Goal: Transaction & Acquisition: Book appointment/travel/reservation

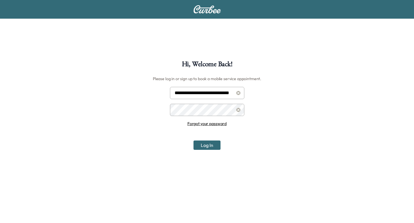
click at [206, 90] on input "**********" at bounding box center [207, 93] width 74 height 12
type input "**********"
click at [206, 144] on button "Log In" at bounding box center [207, 144] width 27 height 9
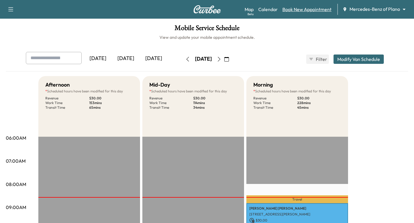
click at [311, 9] on link "Book New Appointment" at bounding box center [307, 9] width 49 height 7
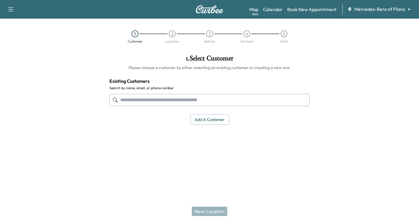
click at [117, 100] on icon at bounding box center [115, 99] width 5 height 5
click at [123, 99] on input "text" at bounding box center [209, 100] width 200 height 12
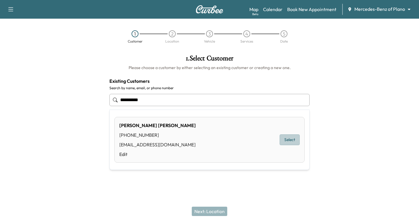
click at [285, 141] on button "Select" at bounding box center [290, 139] width 20 height 11
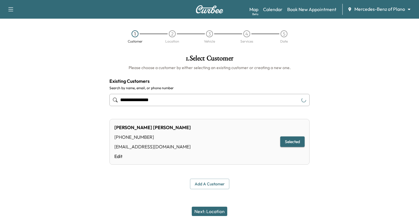
type input "**********"
click at [213, 209] on button "Next: Location" at bounding box center [209, 210] width 35 height 9
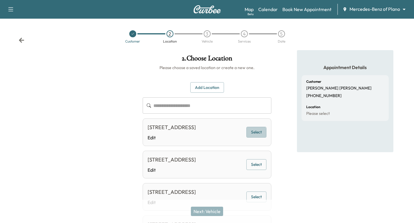
click at [255, 137] on button "Select" at bounding box center [257, 132] width 20 height 11
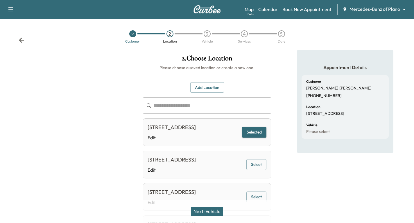
click at [209, 208] on button "Next: Vehicle" at bounding box center [207, 210] width 32 height 9
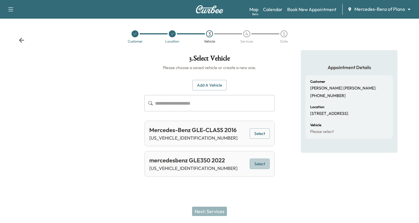
click at [258, 162] on button "Select" at bounding box center [260, 163] width 20 height 11
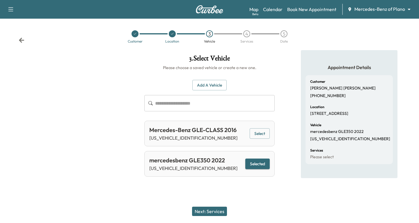
click at [204, 209] on button "Next: Services" at bounding box center [209, 210] width 35 height 9
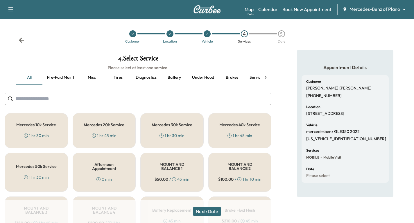
click at [236, 127] on h5 "Mercedes 40k Service" at bounding box center [240, 124] width 41 height 4
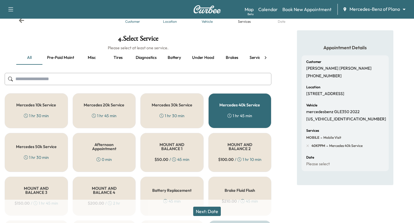
scroll to position [29, 0]
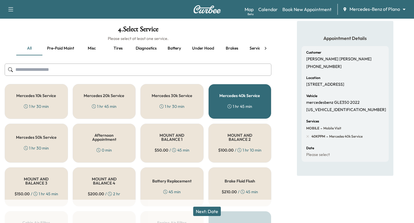
click at [213, 209] on button "Next: Date" at bounding box center [207, 210] width 28 height 9
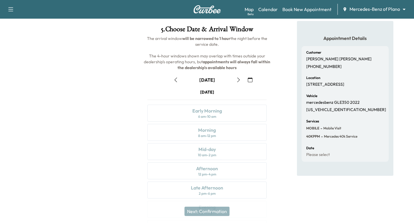
click at [250, 80] on icon "button" at bounding box center [250, 79] width 5 height 5
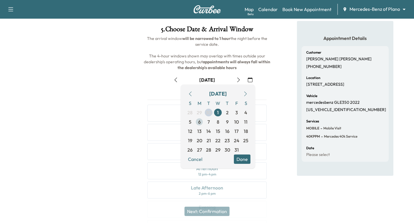
click at [200, 122] on span "6" at bounding box center [199, 121] width 3 height 7
click at [243, 158] on button "Done" at bounding box center [242, 158] width 17 height 9
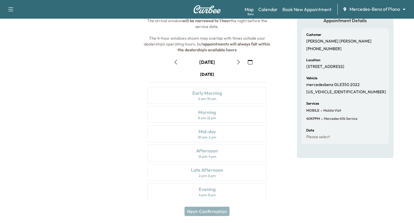
scroll to position [0, 0]
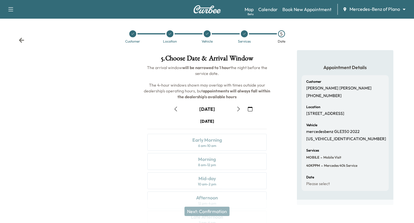
click at [238, 108] on icon "button" at bounding box center [238, 108] width 5 height 5
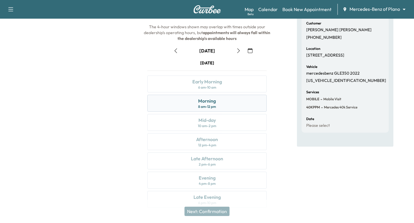
click at [227, 103] on div "Morning 8 am - 12 pm" at bounding box center [207, 103] width 120 height 17
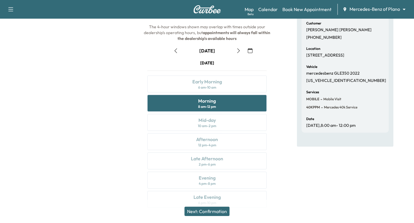
click at [214, 211] on button "Next: Confirmation" at bounding box center [207, 210] width 45 height 9
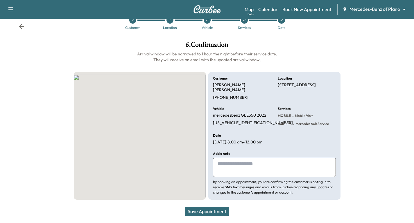
scroll to position [8, 0]
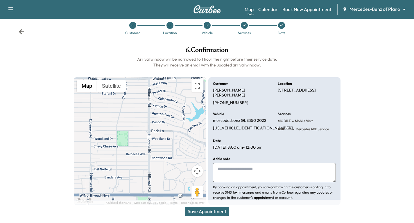
click at [211, 209] on button "Save Appointment" at bounding box center [207, 210] width 44 height 9
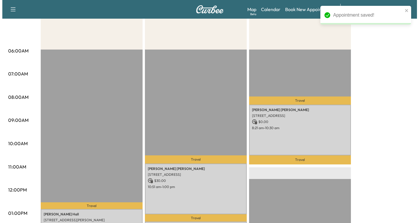
scroll to position [87, 0]
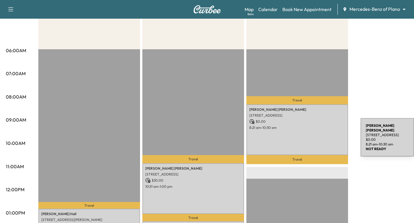
click at [317, 138] on div "[PERSON_NAME] [STREET_ADDRESS] $ 0.00 8:21 am - 10:30 am" at bounding box center [298, 129] width 102 height 51
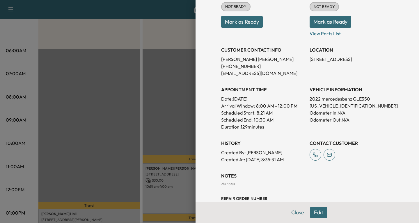
click at [310, 213] on button "Edit" at bounding box center [318, 212] width 17 height 12
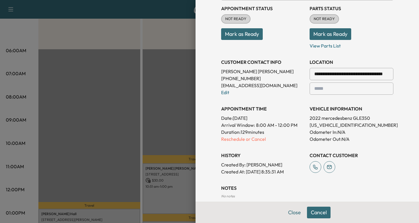
scroll to position [99, 0]
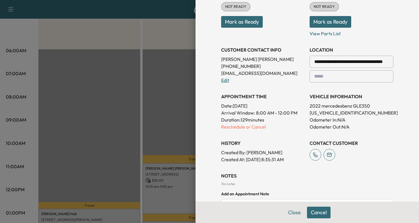
click at [221, 81] on link "Edit" at bounding box center [225, 80] width 8 height 6
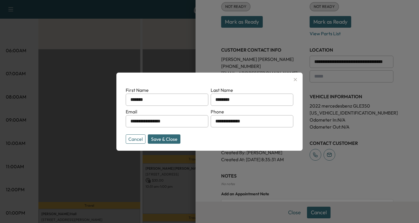
drag, startPoint x: 176, startPoint y: 121, endPoint x: 127, endPoint y: 126, distance: 49.7
click at [127, 126] on input "**********" at bounding box center [167, 121] width 83 height 12
type input "**********"
drag, startPoint x: 255, startPoint y: 123, endPoint x: 214, endPoint y: 132, distance: 41.8
click at [214, 132] on form "**********" at bounding box center [210, 113] width 168 height 55
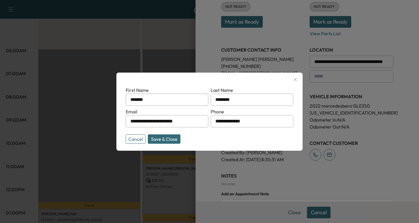
type input "**********"
click at [162, 136] on button "Save & Close" at bounding box center [164, 138] width 33 height 9
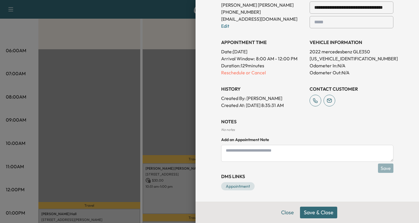
scroll to position [154, 0]
click at [318, 213] on button "Save & Close" at bounding box center [318, 212] width 37 height 12
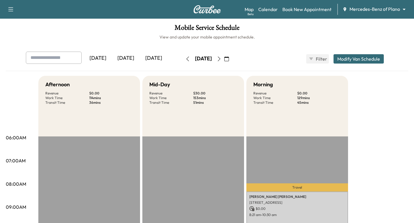
scroll to position [0, 0]
click at [271, 10] on link "Calendar" at bounding box center [268, 9] width 19 height 7
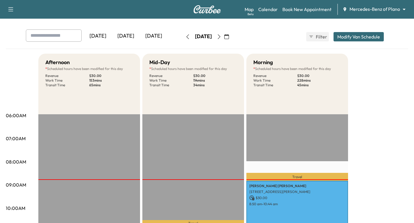
scroll to position [29, 0]
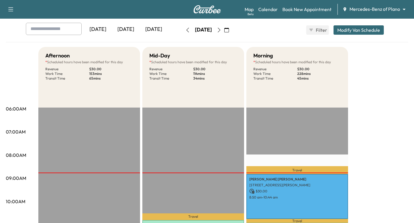
click at [8, 6] on icon "button" at bounding box center [10, 9] width 7 height 7
click at [22, 63] on button "Log Out" at bounding box center [21, 61] width 22 height 9
